Goal: Information Seeking & Learning: Learn about a topic

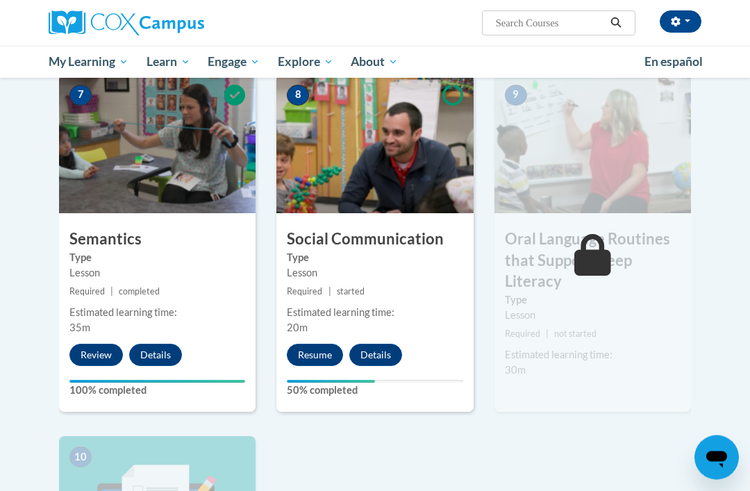
scroll to position [1109, 0]
click at [311, 356] on button "Resume" at bounding box center [315, 355] width 56 height 22
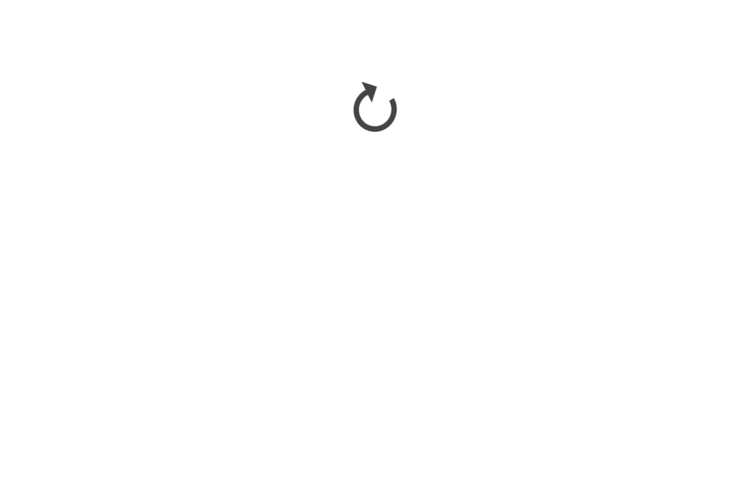
scroll to position [1260, 0]
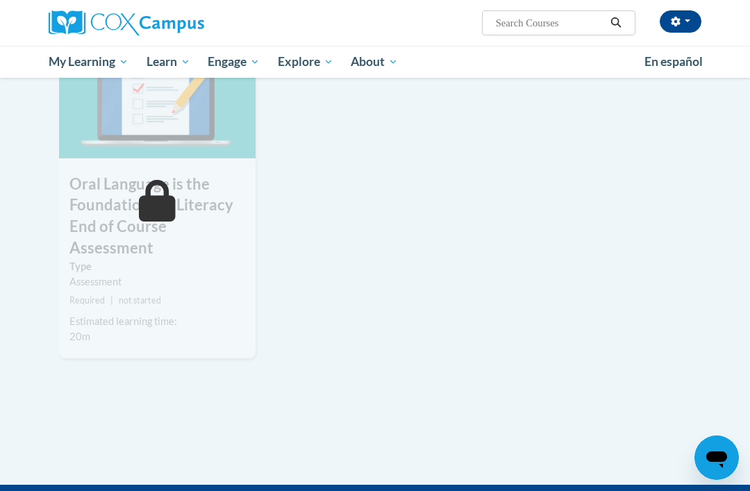
scroll to position [1568, 0]
